Goal: Task Accomplishment & Management: Manage account settings

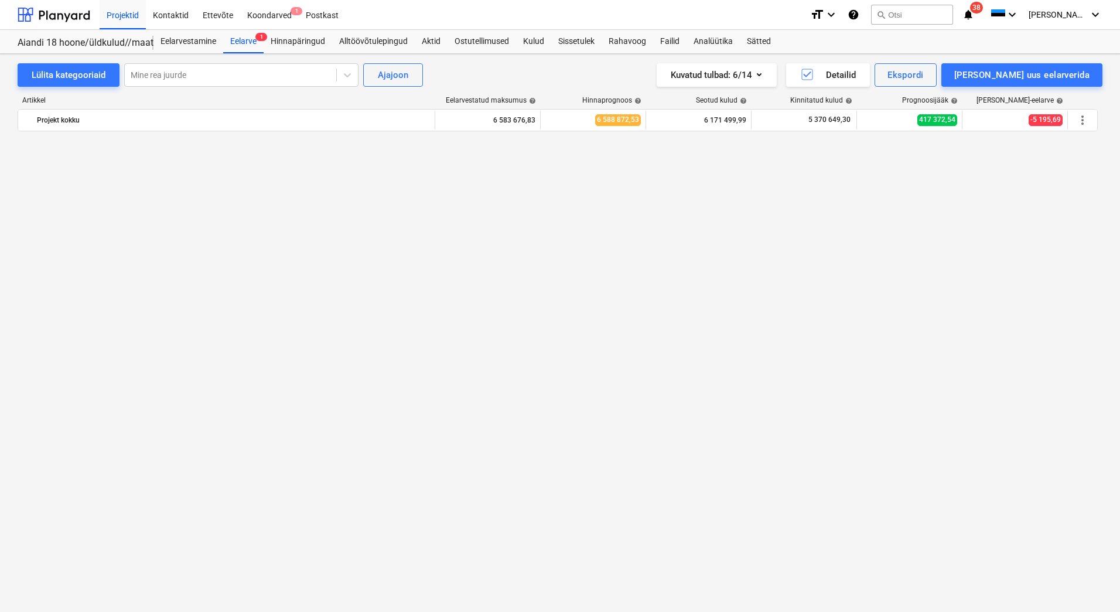
scroll to position [3105, 0]
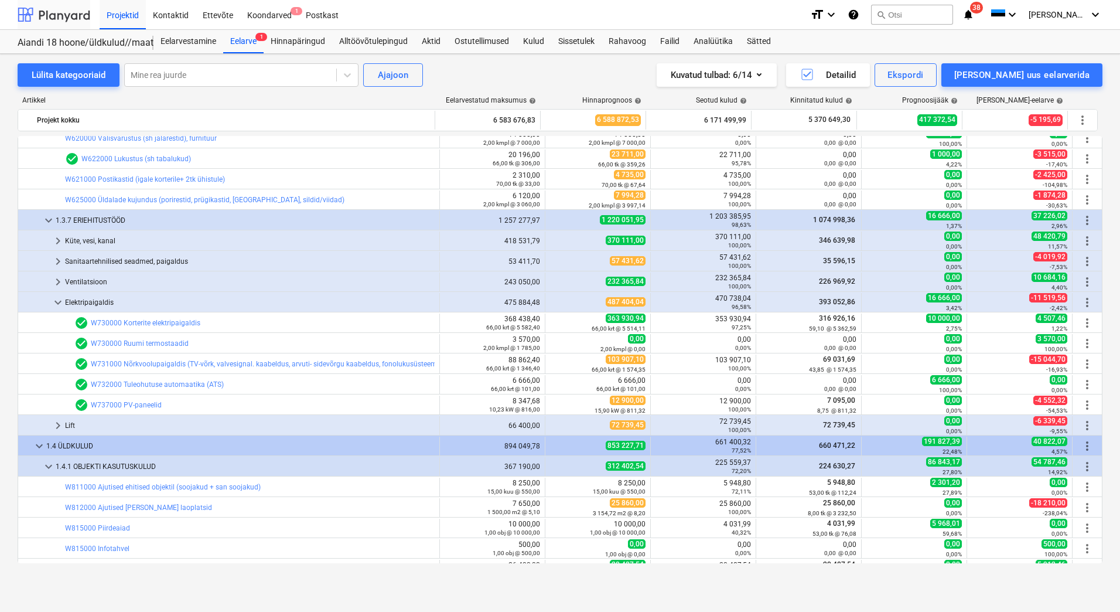
click at [68, 20] on div at bounding box center [54, 14] width 73 height 29
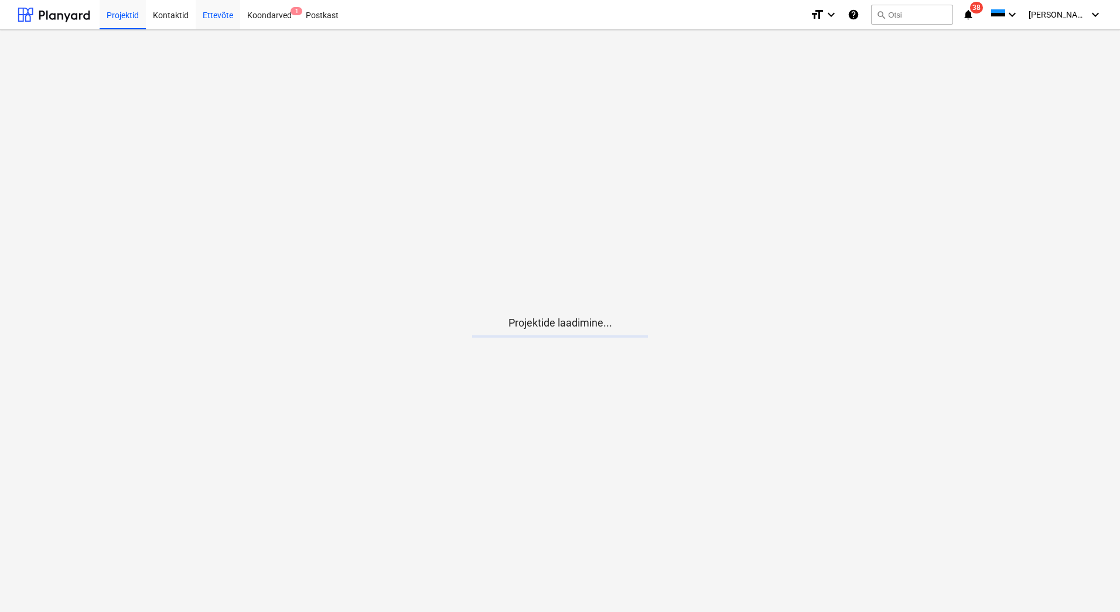
click at [231, 13] on div "Ettevõte" at bounding box center [218, 14] width 45 height 30
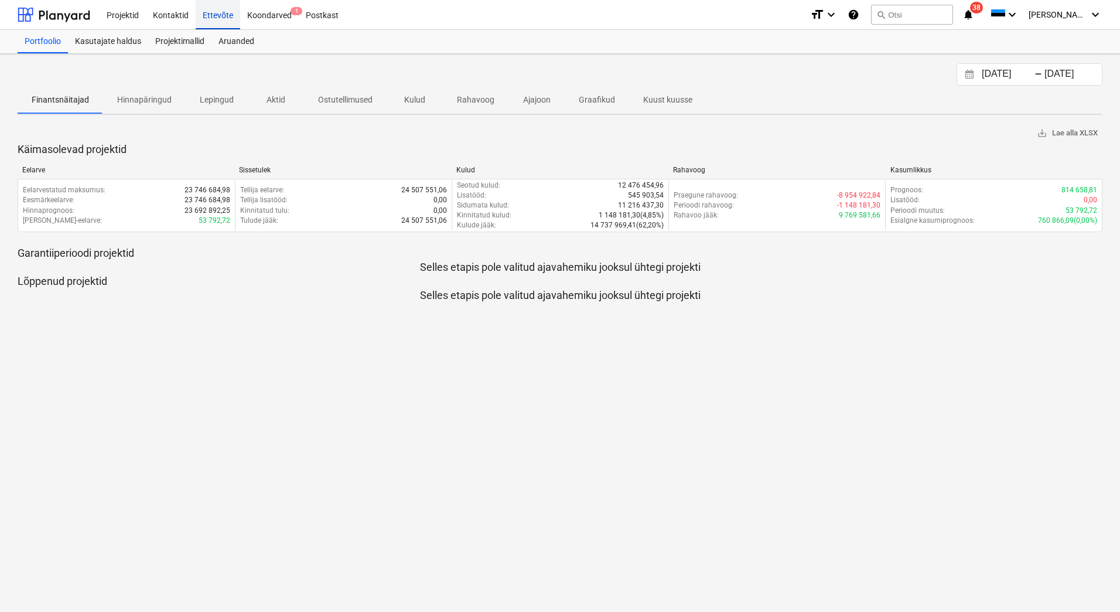
click at [207, 12] on div "Ettevõte" at bounding box center [218, 14] width 45 height 30
click at [919, 16] on button "search Otsi" at bounding box center [912, 15] width 82 height 20
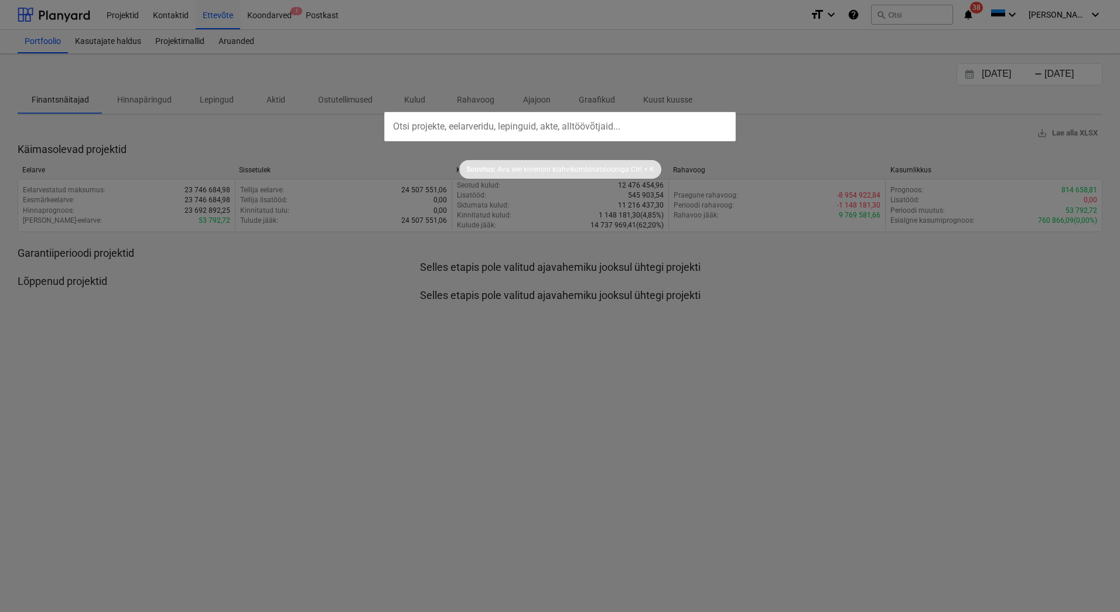
click at [480, 124] on input "text" at bounding box center [560, 126] width 352 height 29
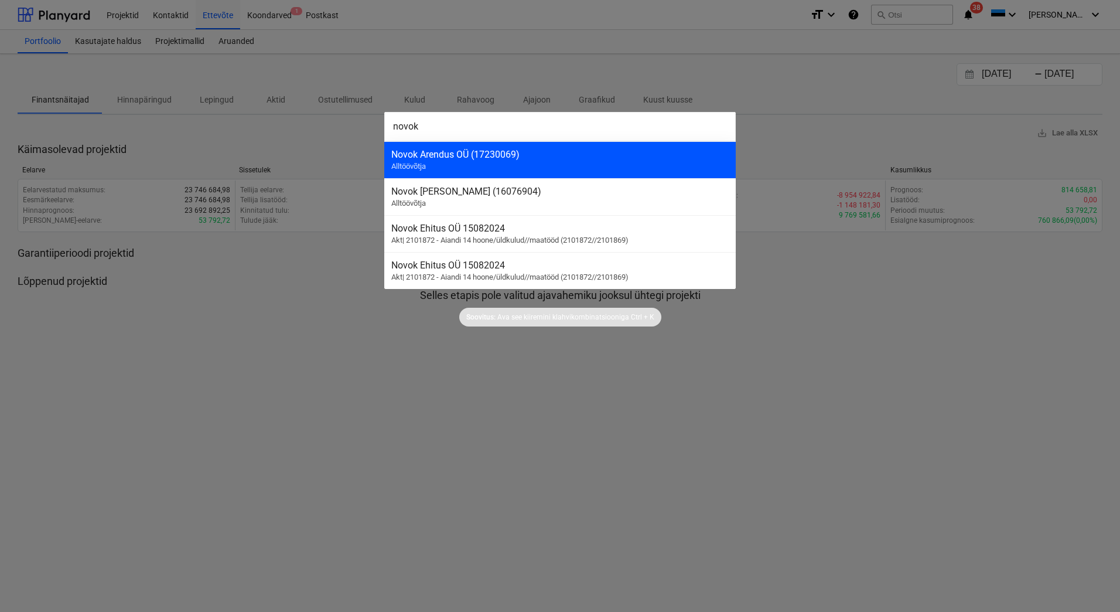
type input "novok"
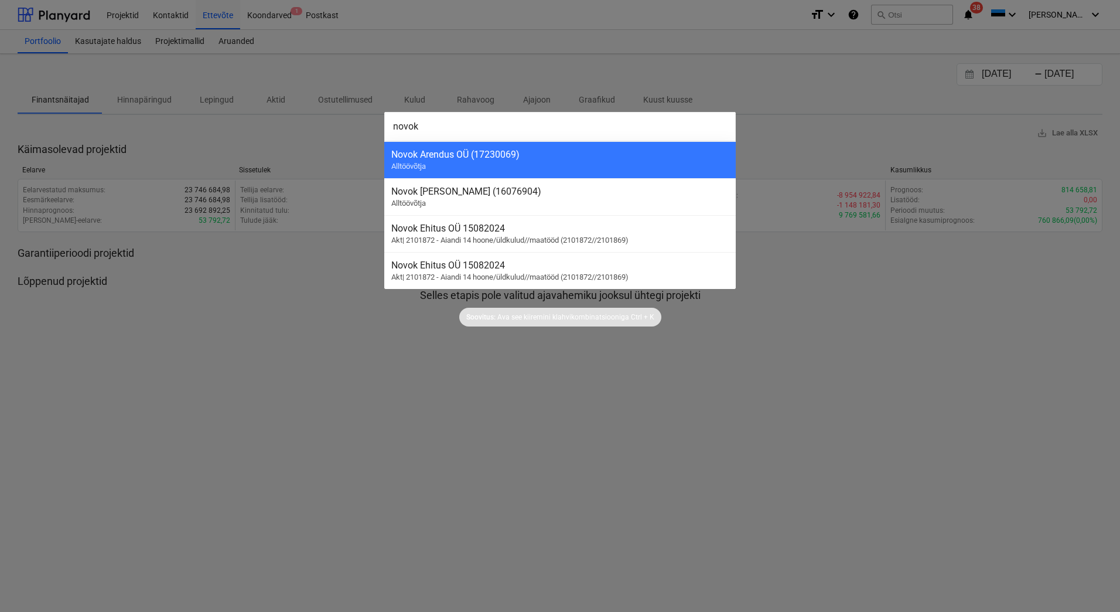
click at [475, 170] on div "Novok Arendus OÜ (17230069) Alltöövõtja" at bounding box center [560, 159] width 352 height 37
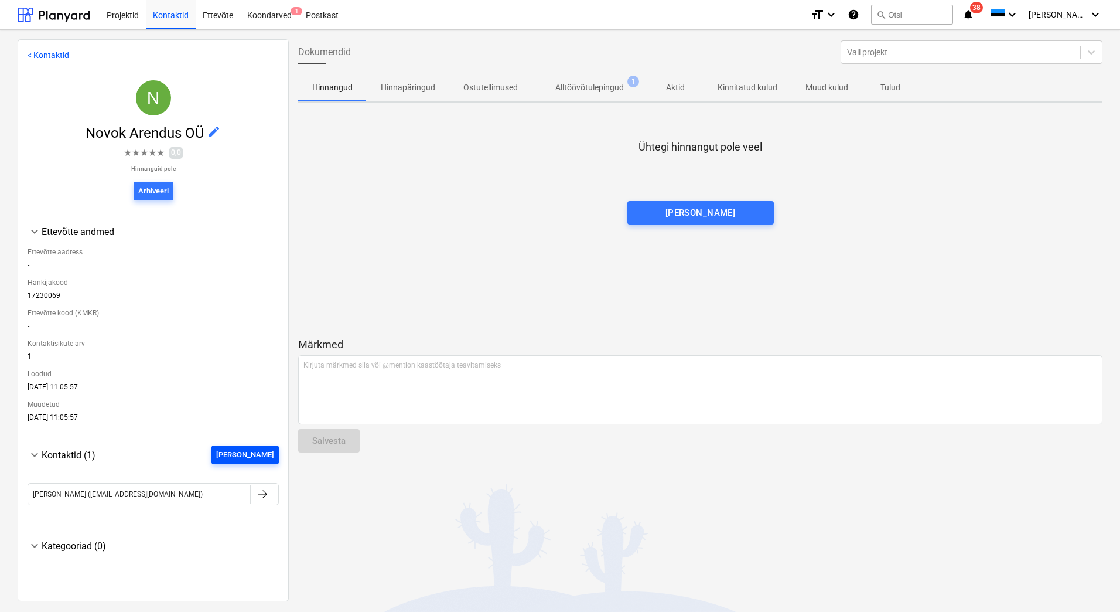
click at [264, 453] on div "[PERSON_NAME]" at bounding box center [245, 454] width 58 height 13
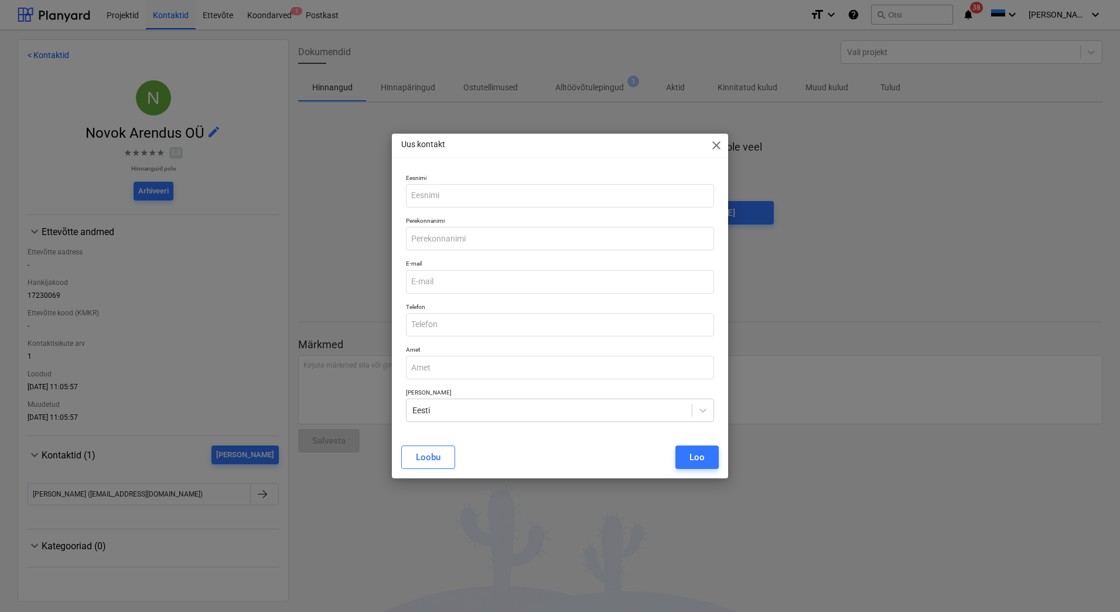
click at [228, 399] on div "Uus kontakt close Eesnimi Perekonnanimi E-mail Telefon Amet [PERSON_NAME] Eesti…" at bounding box center [560, 306] width 1120 height 612
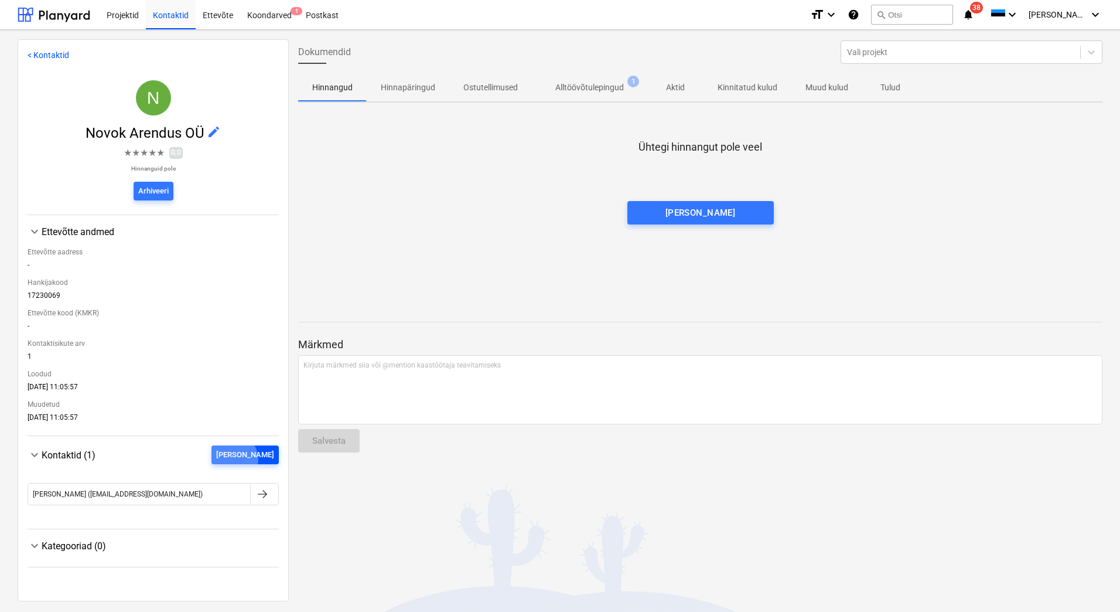
click at [258, 459] on div "[PERSON_NAME]" at bounding box center [245, 454] width 58 height 13
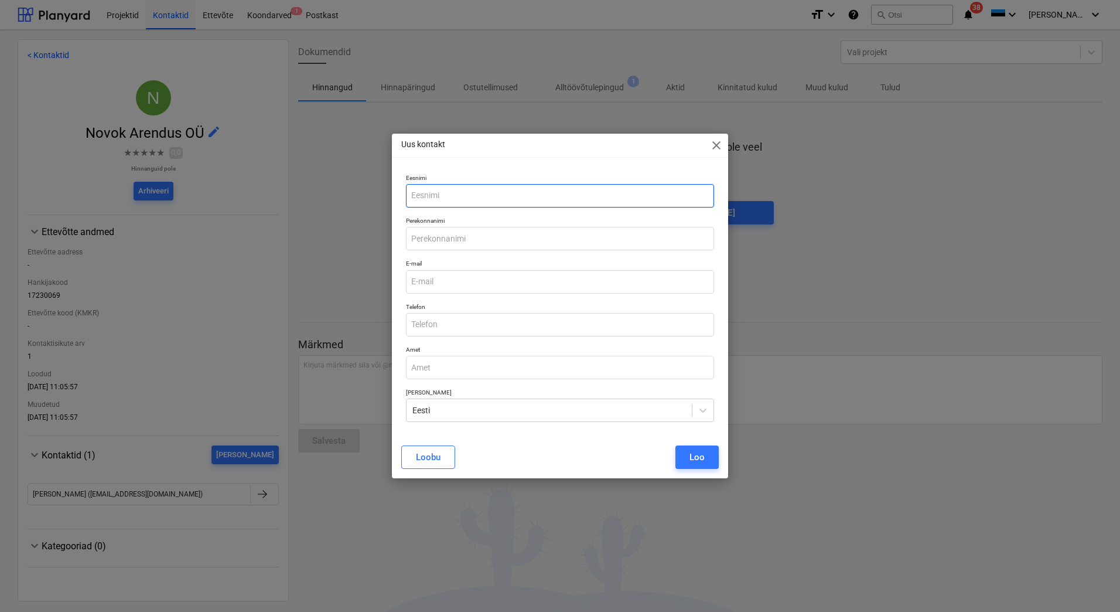
click at [442, 196] on input "text" at bounding box center [560, 195] width 308 height 23
type input "Argo"
type input "Tamme"
type input "[EMAIL_ADDRESS][DOMAIN_NAME]"
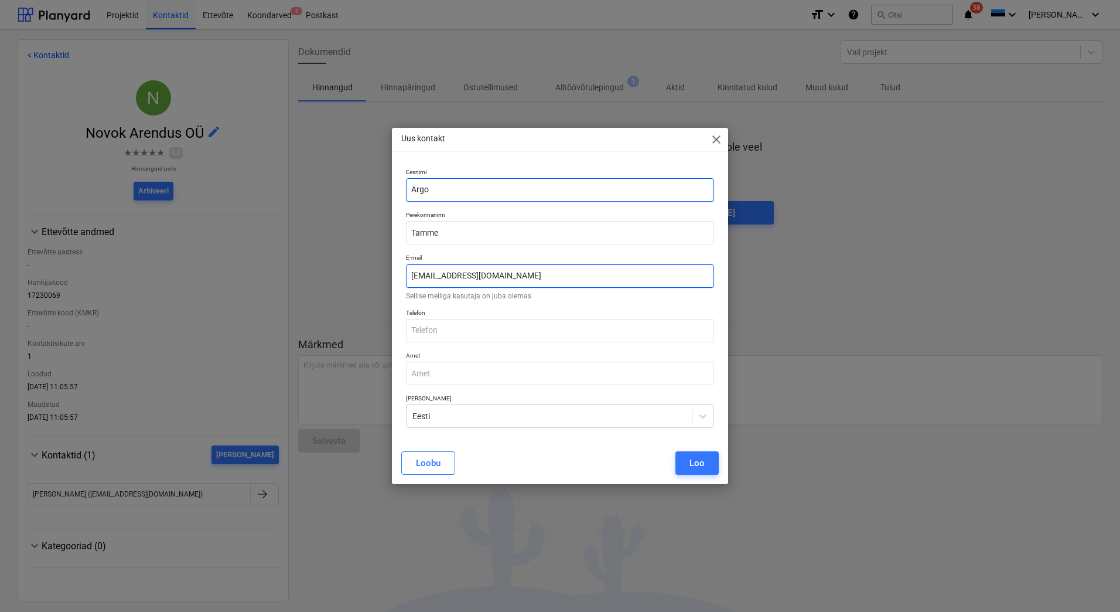
type input "Argo"
click at [471, 275] on input "[EMAIL_ADDRESS][DOMAIN_NAME]" at bounding box center [560, 275] width 308 height 23
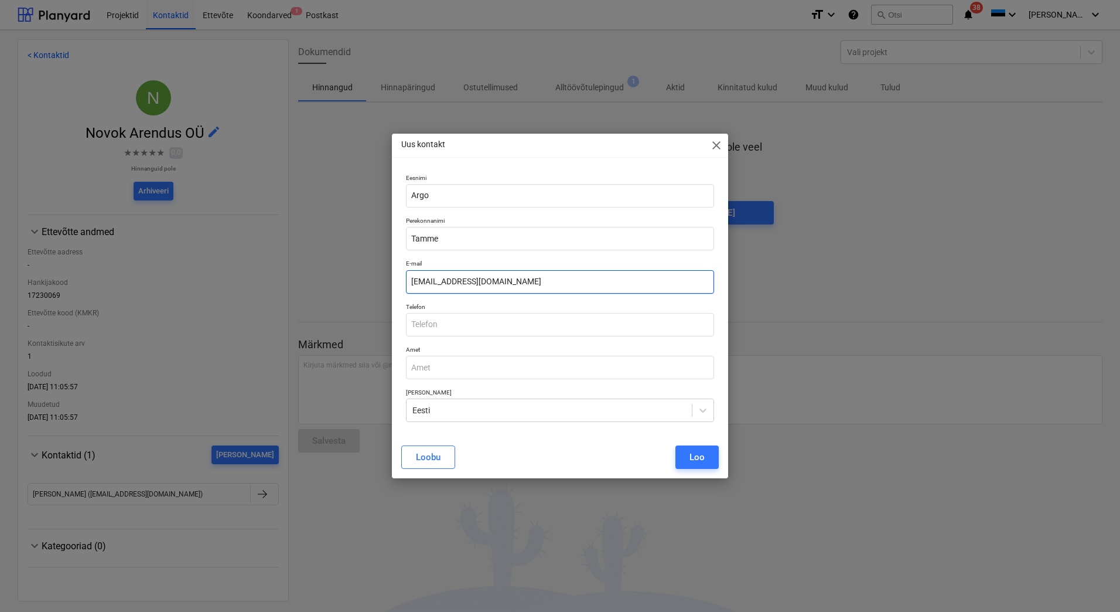
type input "[EMAIL_ADDRESS][DOMAIN_NAME]"
click at [694, 453] on div "Loo" at bounding box center [697, 456] width 15 height 15
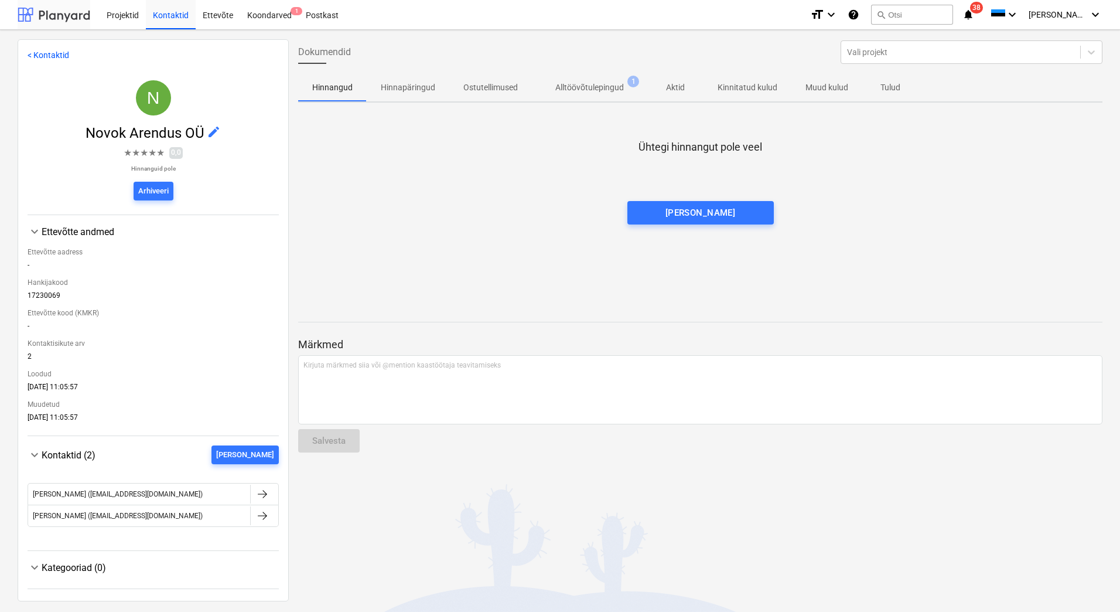
click at [73, 7] on div at bounding box center [54, 14] width 73 height 29
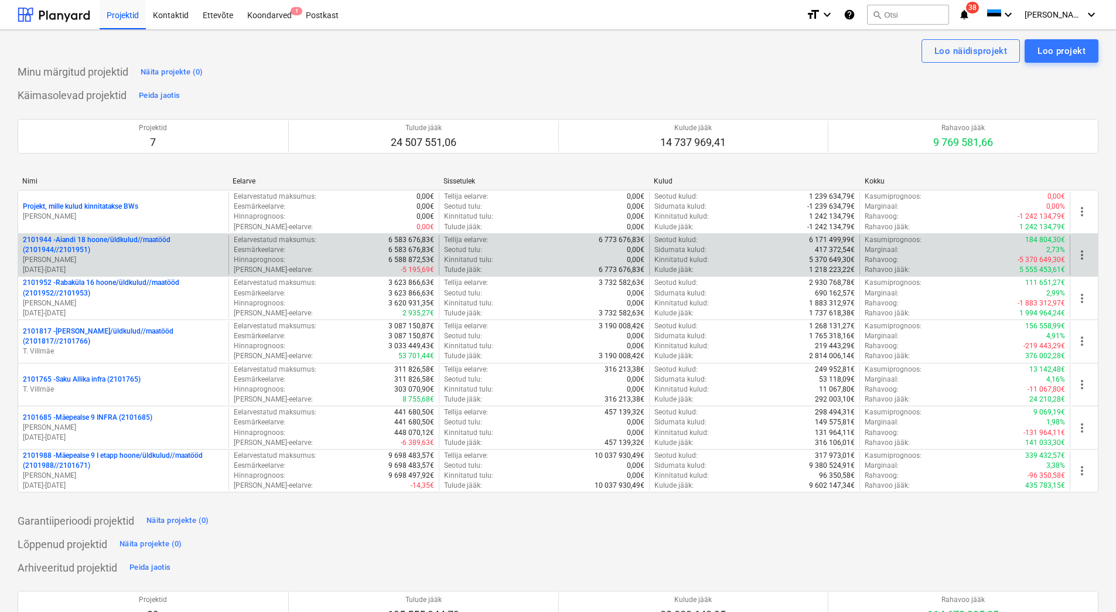
click at [127, 262] on p "[PERSON_NAME]" at bounding box center [123, 260] width 201 height 10
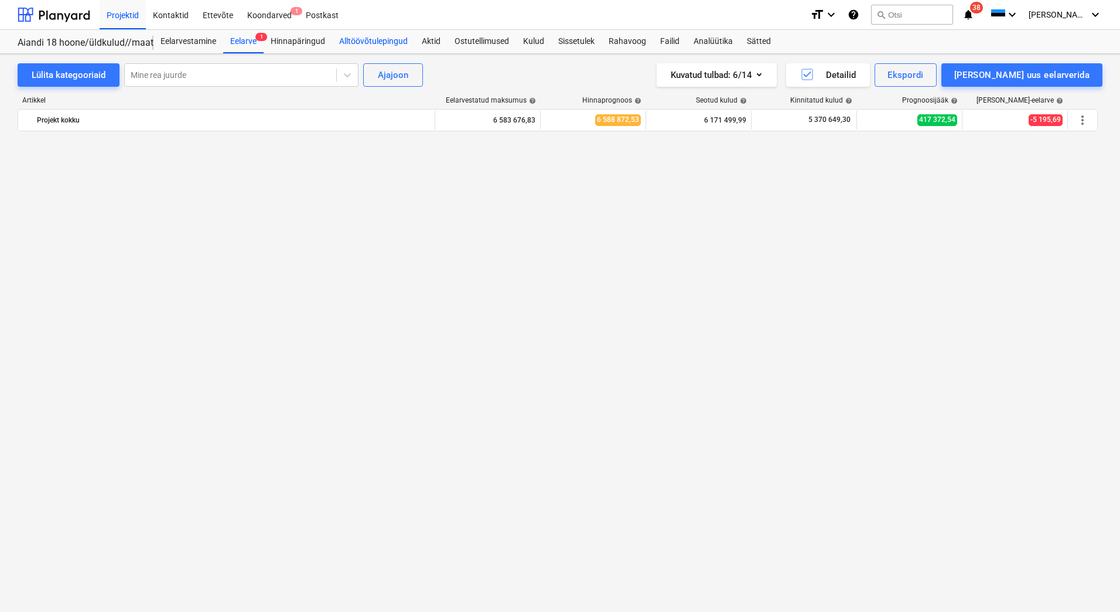
scroll to position [3105, 0]
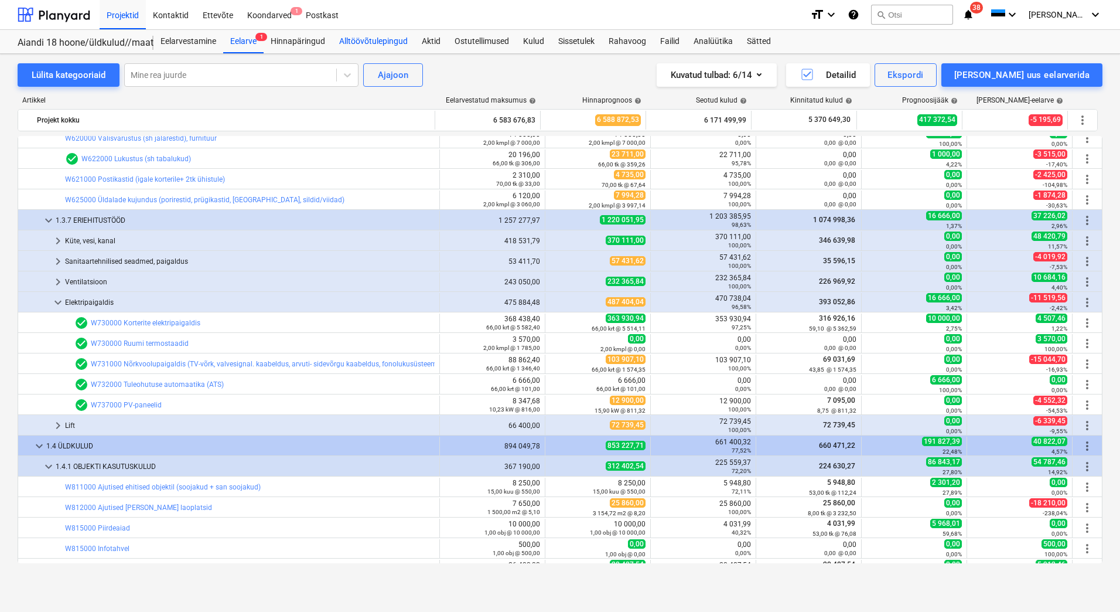
click at [363, 38] on div "Alltöövõtulepingud" at bounding box center [373, 41] width 83 height 23
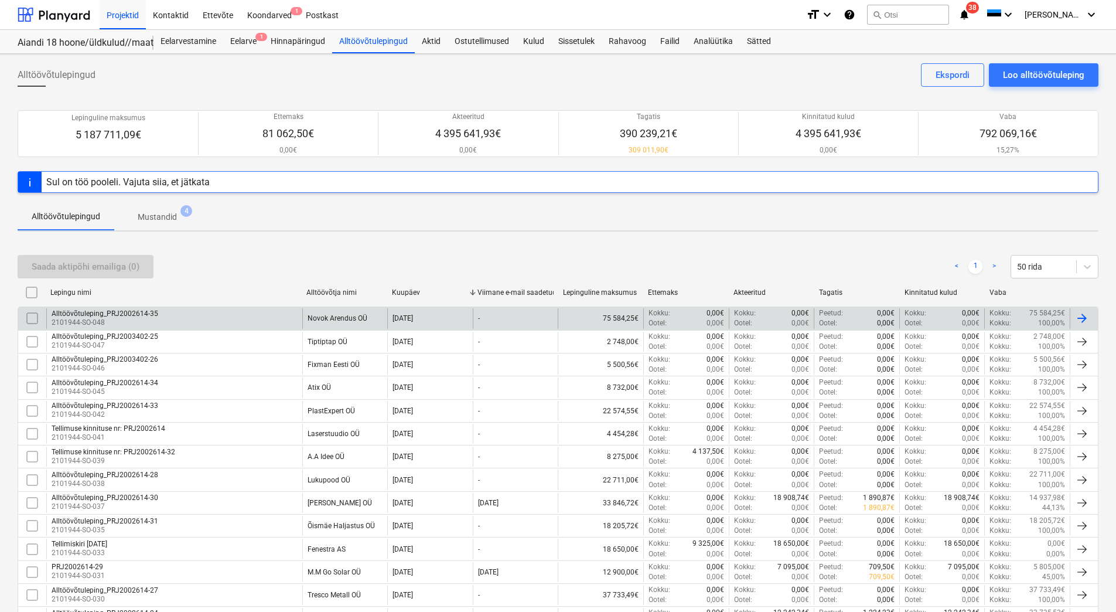
click at [260, 322] on div "Alltöövõtuleping_PRJ2002614-35 2101944-SO-048" at bounding box center [174, 318] width 256 height 20
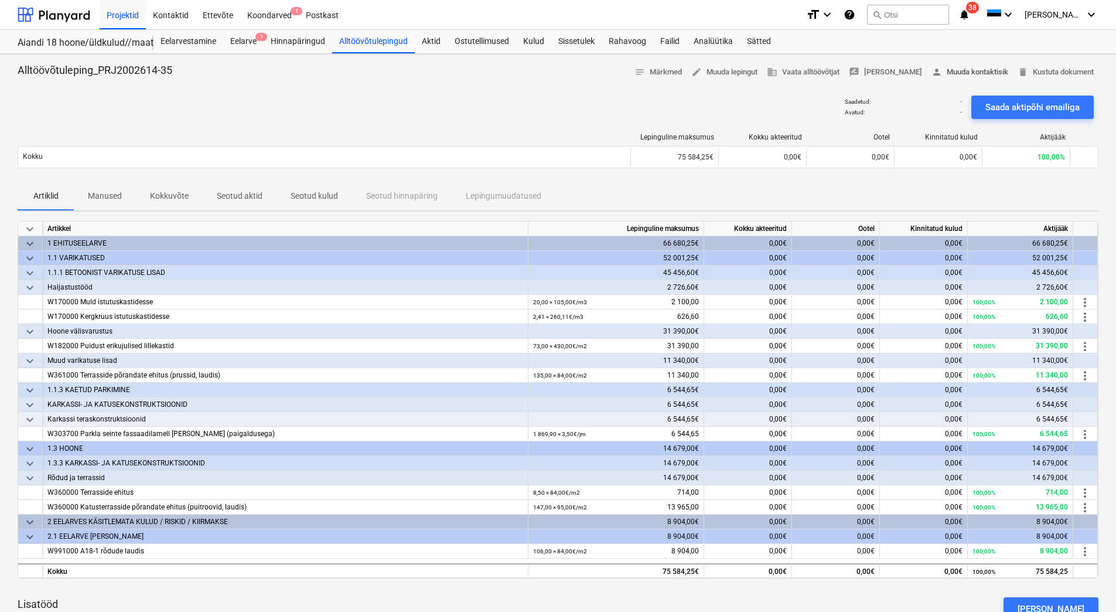
click at [958, 71] on span "person [PERSON_NAME] kontaktisik" at bounding box center [970, 72] width 77 height 13
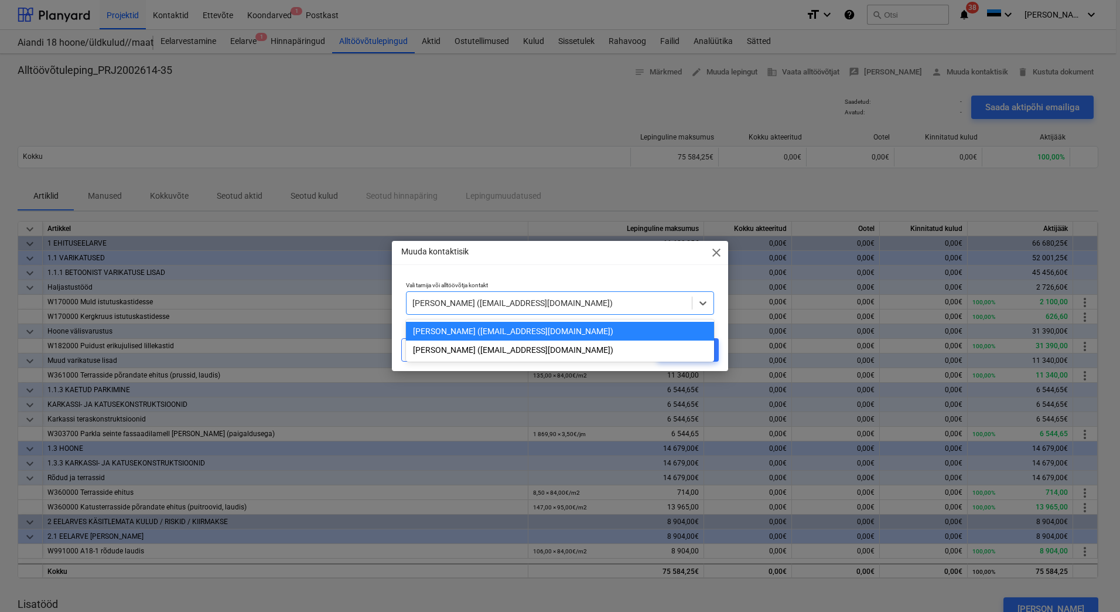
click at [602, 303] on div at bounding box center [549, 303] width 274 height 12
click at [561, 353] on div "[PERSON_NAME] ([EMAIL_ADDRESS][DOMAIN_NAME])" at bounding box center [560, 349] width 308 height 19
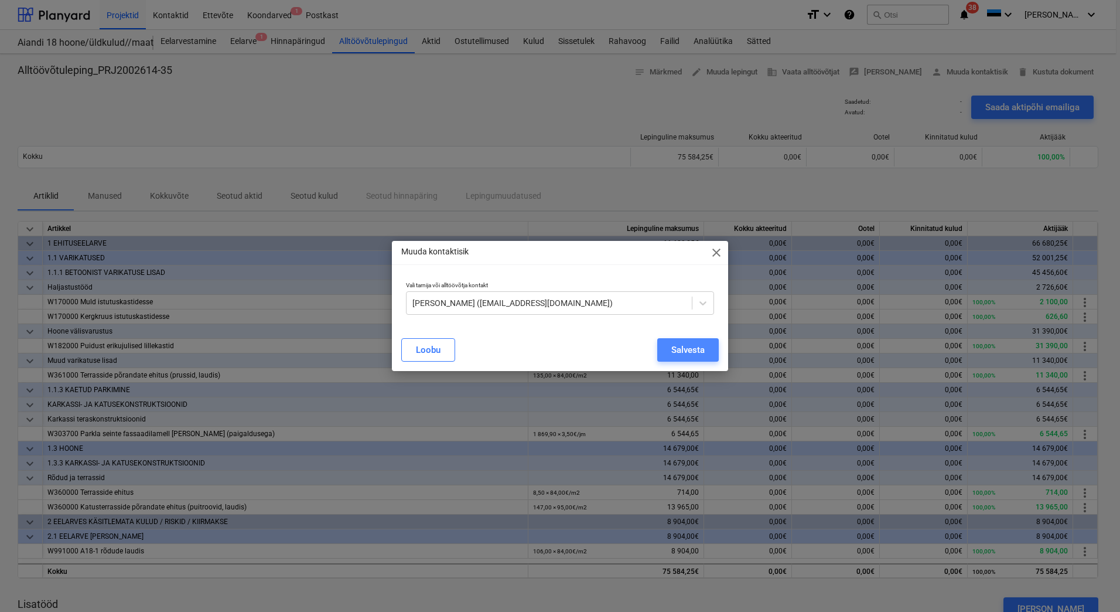
click at [701, 349] on div "Salvesta" at bounding box center [687, 349] width 33 height 15
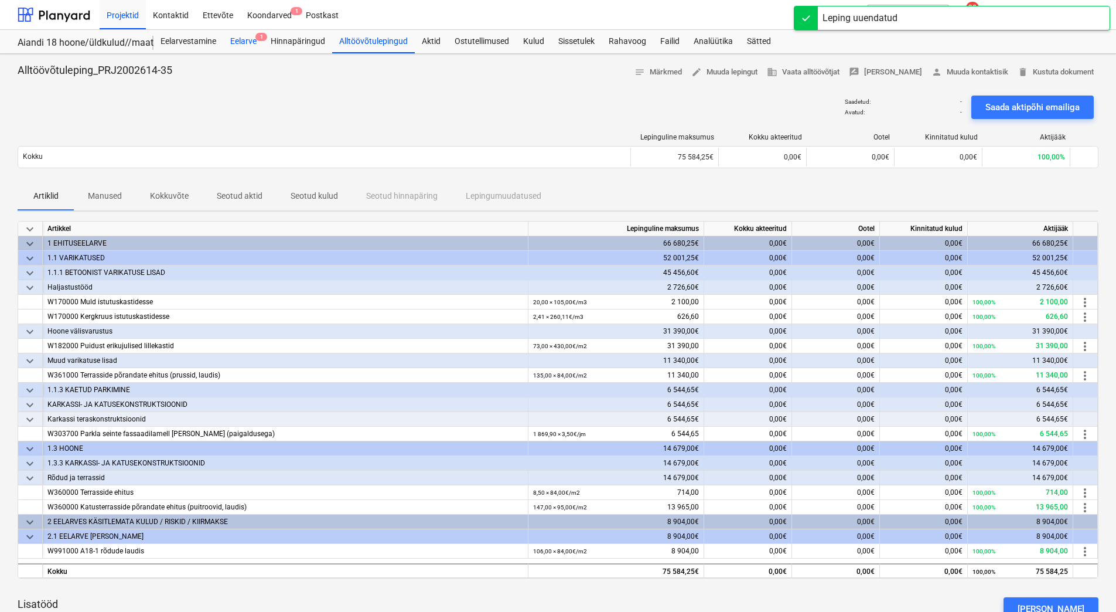
click at [257, 47] on div "Eelarve 1" at bounding box center [243, 41] width 40 height 23
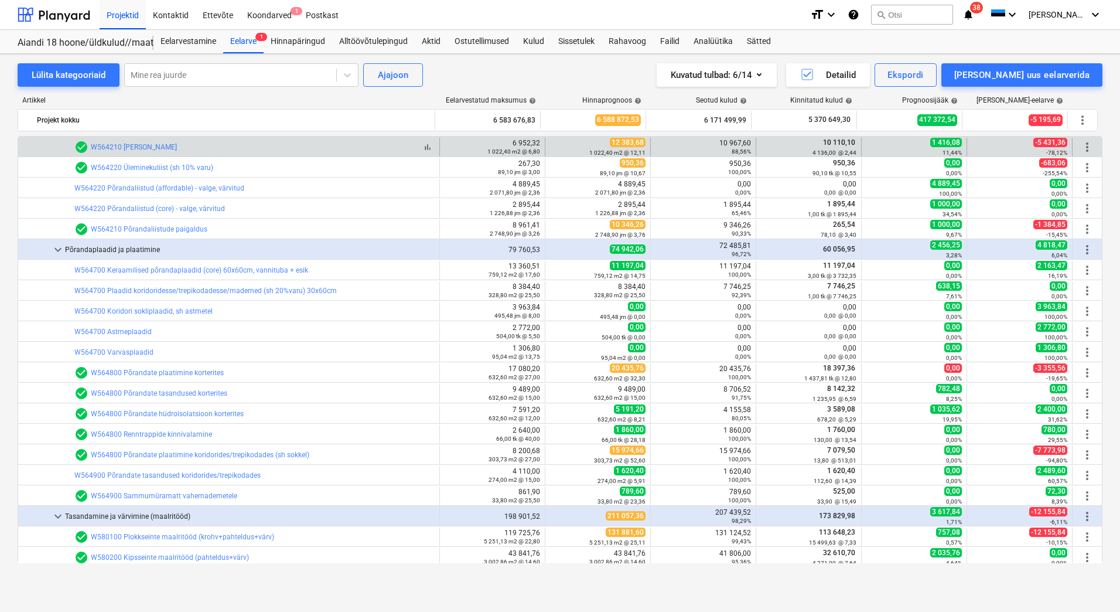
scroll to position [2344, 0]
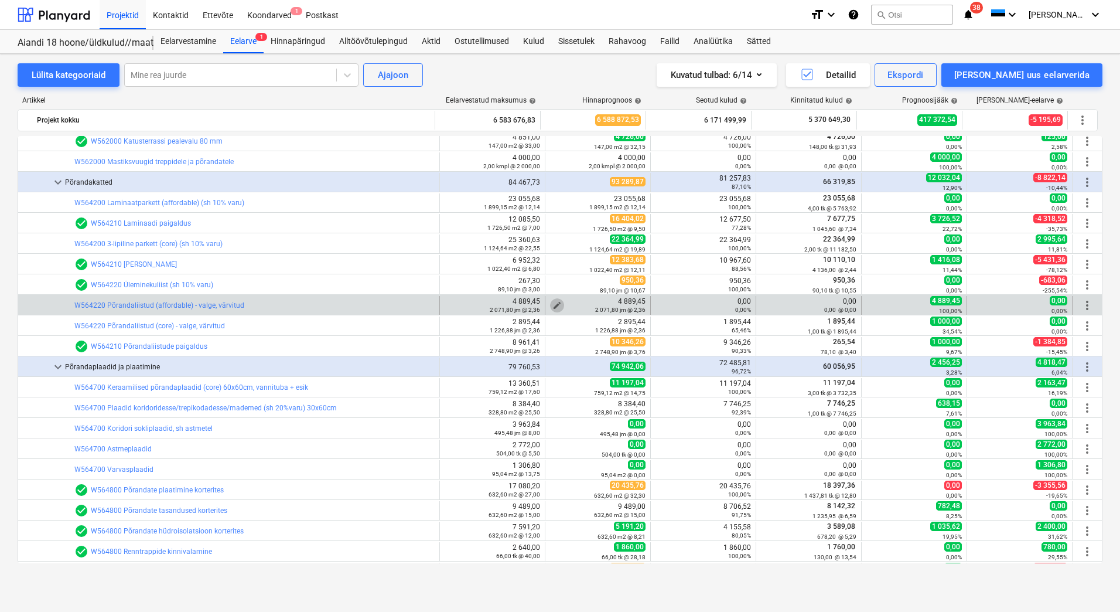
click at [552, 303] on span "edit" at bounding box center [556, 305] width 9 height 9
type textarea "x"
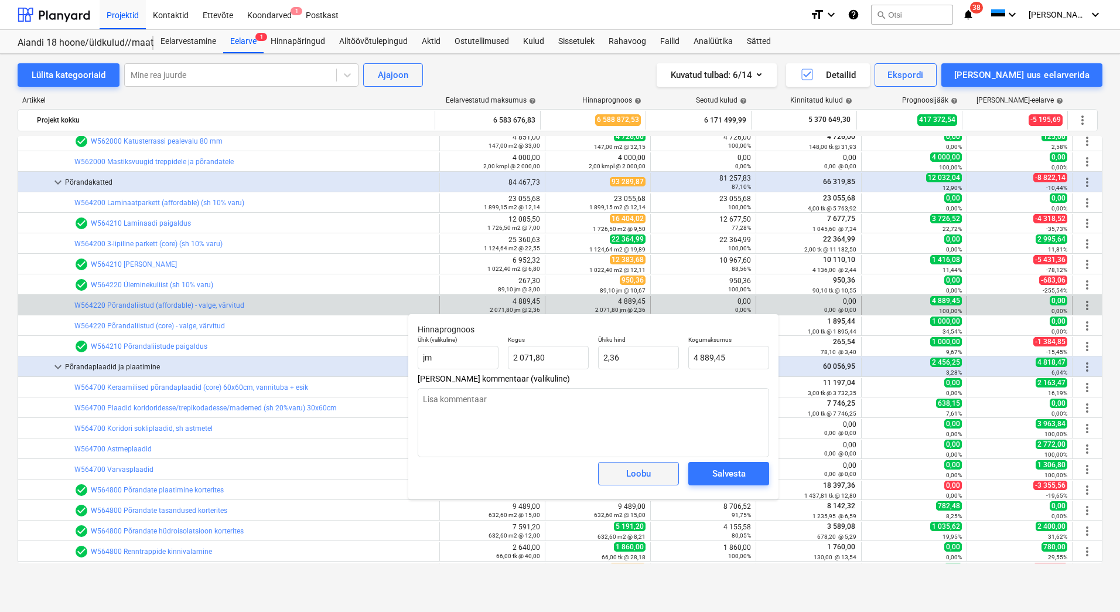
click at [640, 482] on button "Loobu" at bounding box center [638, 473] width 81 height 23
